Goal: Find specific page/section: Find specific page/section

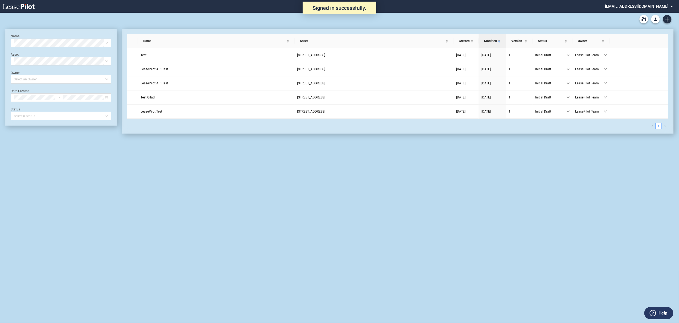
click at [642, 5] on md-select "[EMAIL_ADDRESS][DOMAIN_NAME] Super Admin Area Admin Area Settings Sign Out" at bounding box center [641, 6] width 73 height 12
click at [640, 15] on div "Super Admin Area" at bounding box center [645, 14] width 30 height 5
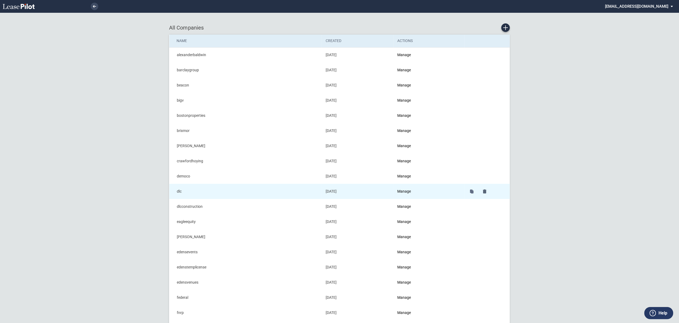
click at [407, 189] on td "Manage" at bounding box center [429, 191] width 71 height 15
click at [408, 189] on td "Manage" at bounding box center [429, 191] width 71 height 15
click at [408, 193] on link "Manage" at bounding box center [405, 191] width 14 height 4
